Goal: Task Accomplishment & Management: Use online tool/utility

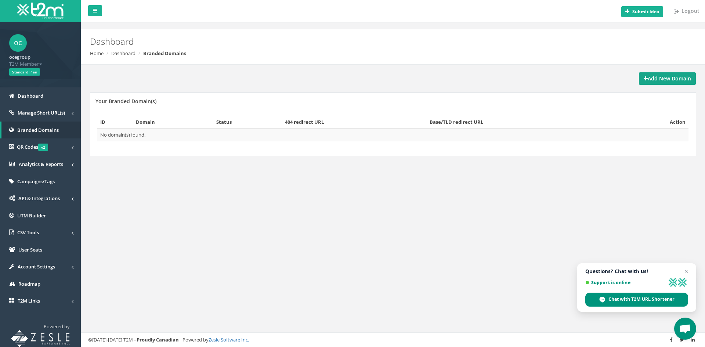
click at [668, 79] on strong "Add New Domain" at bounding box center [667, 78] width 47 height 7
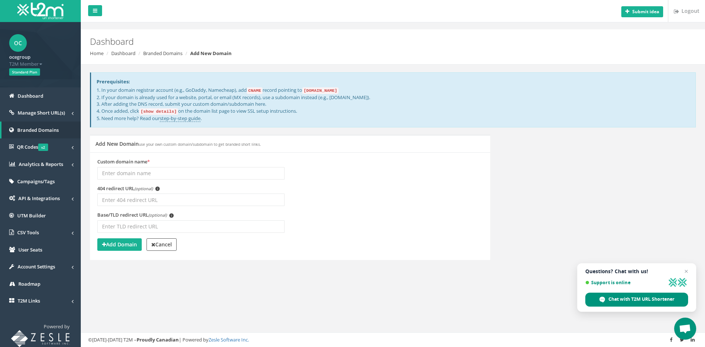
click at [118, 172] on input "Custom domain name *" at bounding box center [190, 173] width 187 height 12
click at [112, 198] on input "404 redirect URL (optional) i" at bounding box center [190, 200] width 187 height 12
click at [120, 173] on input "Custom domain name *" at bounding box center [190, 173] width 187 height 12
click at [86, 182] on div "Add New Domain use your own custom domain/subdomain to get branded short links.…" at bounding box center [289, 202] width 411 height 134
click at [120, 228] on input "Base/TLD redirect URL (optional) i" at bounding box center [190, 226] width 187 height 12
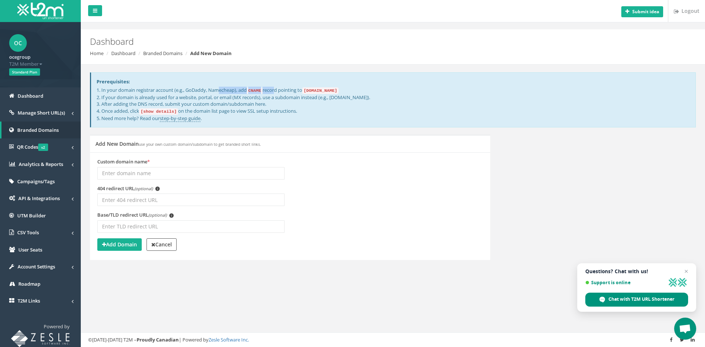
drag, startPoint x: 126, startPoint y: 93, endPoint x: 285, endPoint y: 93, distance: 159.8
click at [282, 93] on p "1. In your domain registrar account (e.g., GoDaddy, Namecheap), add CNAME recor…" at bounding box center [393, 104] width 593 height 35
click at [51, 111] on span "Manage Short URL(s)" at bounding box center [41, 112] width 47 height 7
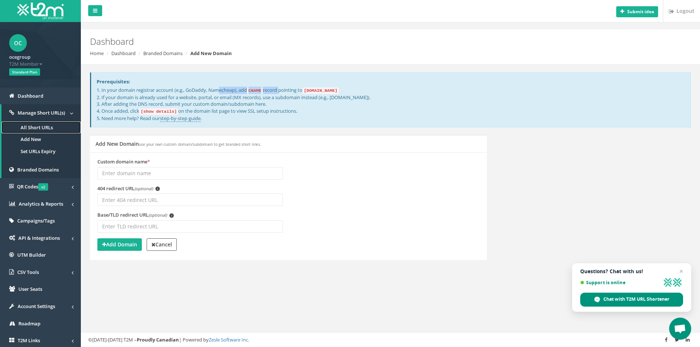
click at [43, 127] on link "All Short URLs" at bounding box center [40, 128] width 79 height 12
